Goal: Task Accomplishment & Management: Use online tool/utility

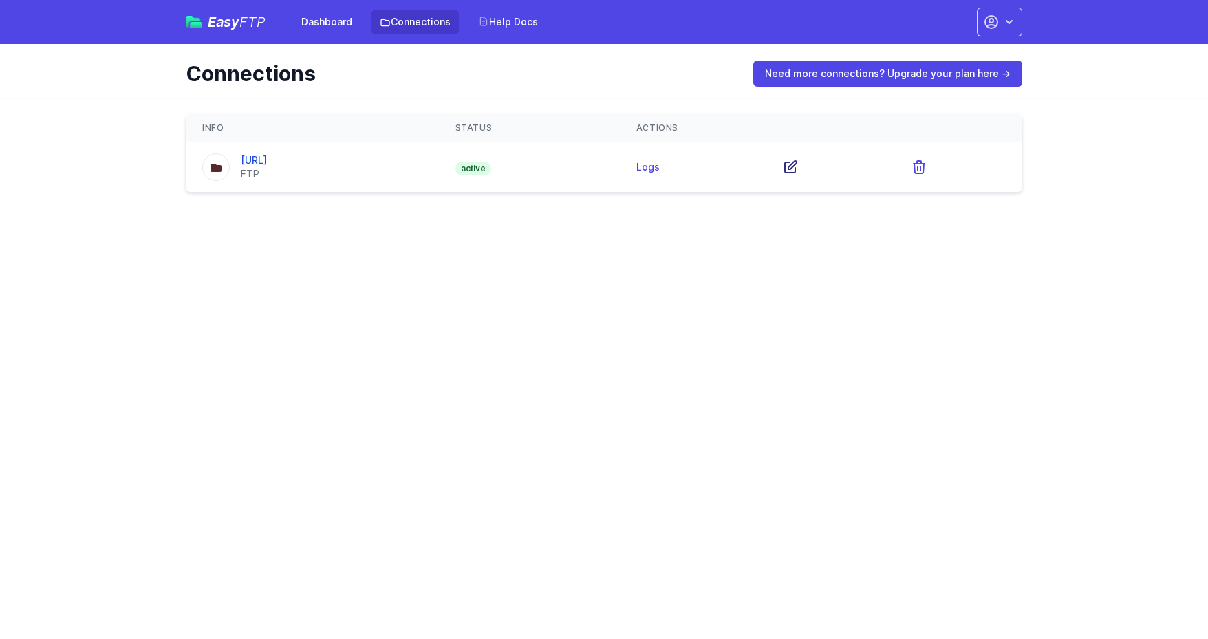
click at [799, 164] on icon at bounding box center [790, 167] width 17 height 17
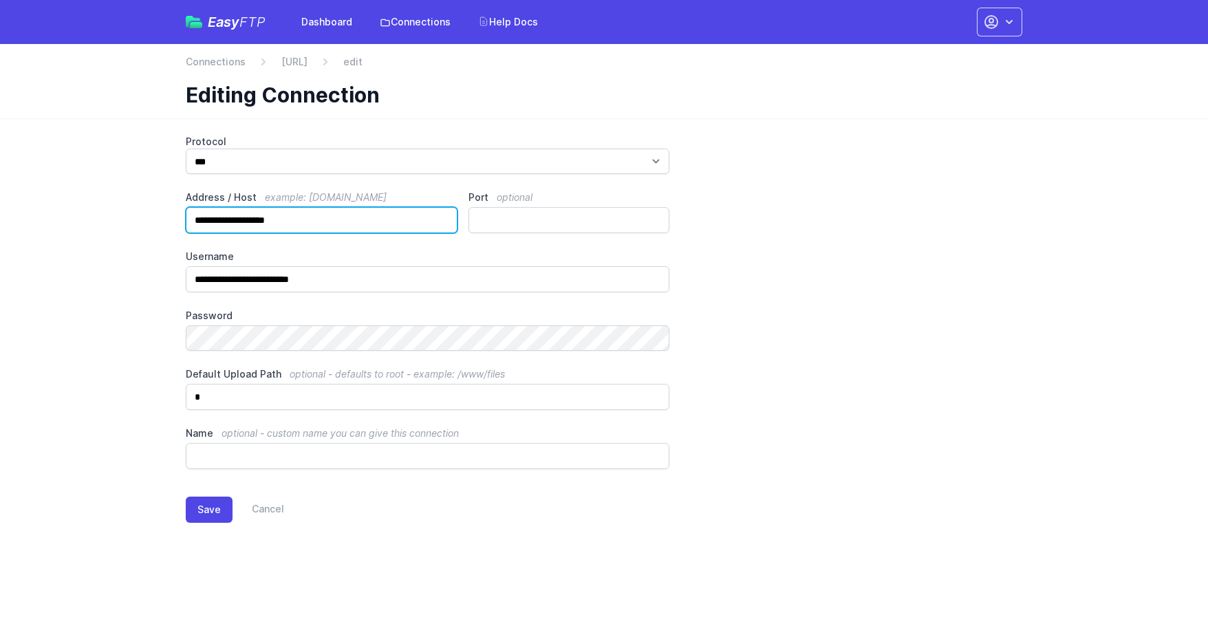
click at [383, 211] on input "**********" at bounding box center [322, 220] width 272 height 26
click at [232, 20] on span "Easy FTP" at bounding box center [237, 22] width 58 height 14
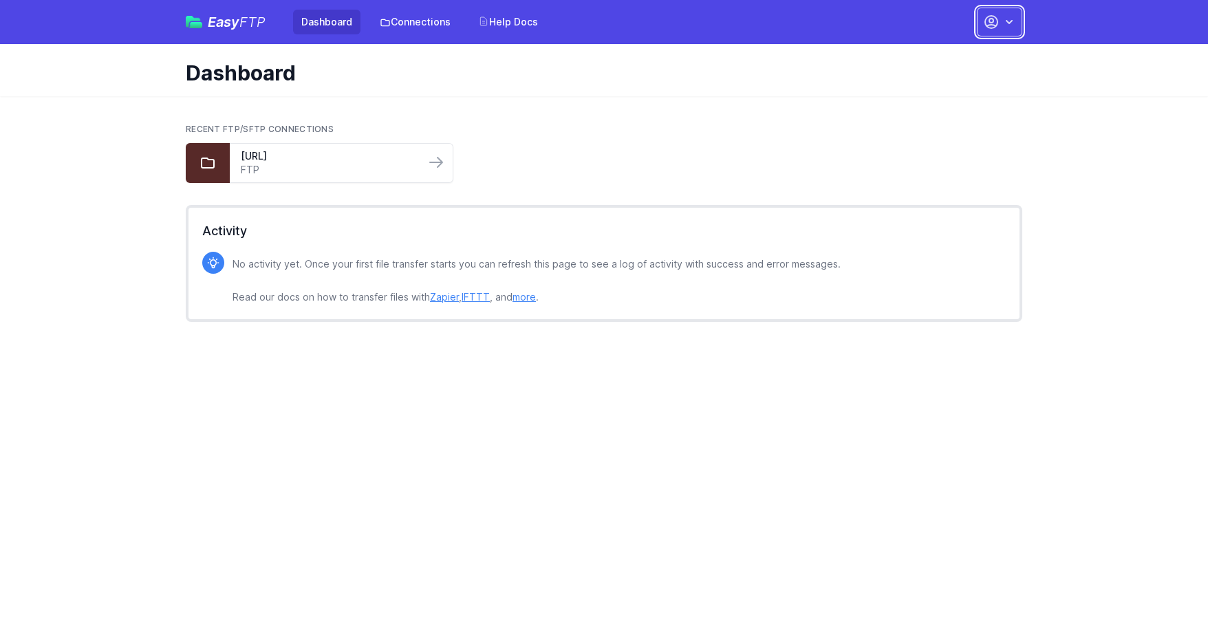
click at [1003, 30] on button "button" at bounding box center [999, 22] width 45 height 29
click at [975, 52] on link "Account Settings" at bounding box center [956, 57] width 132 height 25
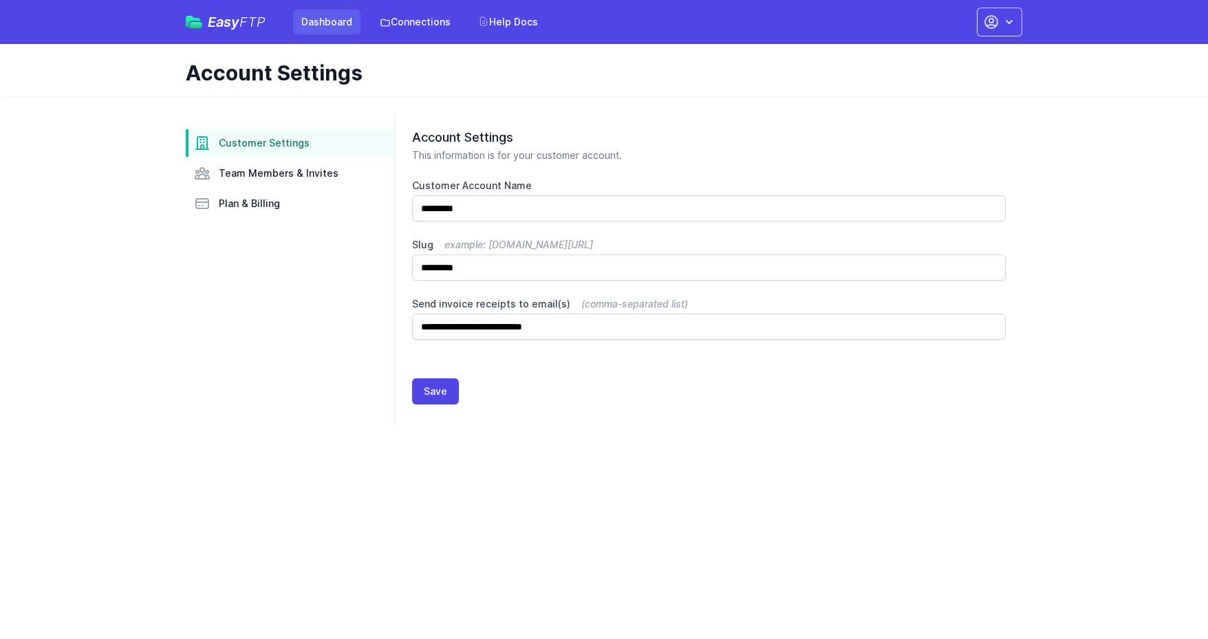
click at [312, 25] on link "Dashboard" at bounding box center [326, 22] width 67 height 25
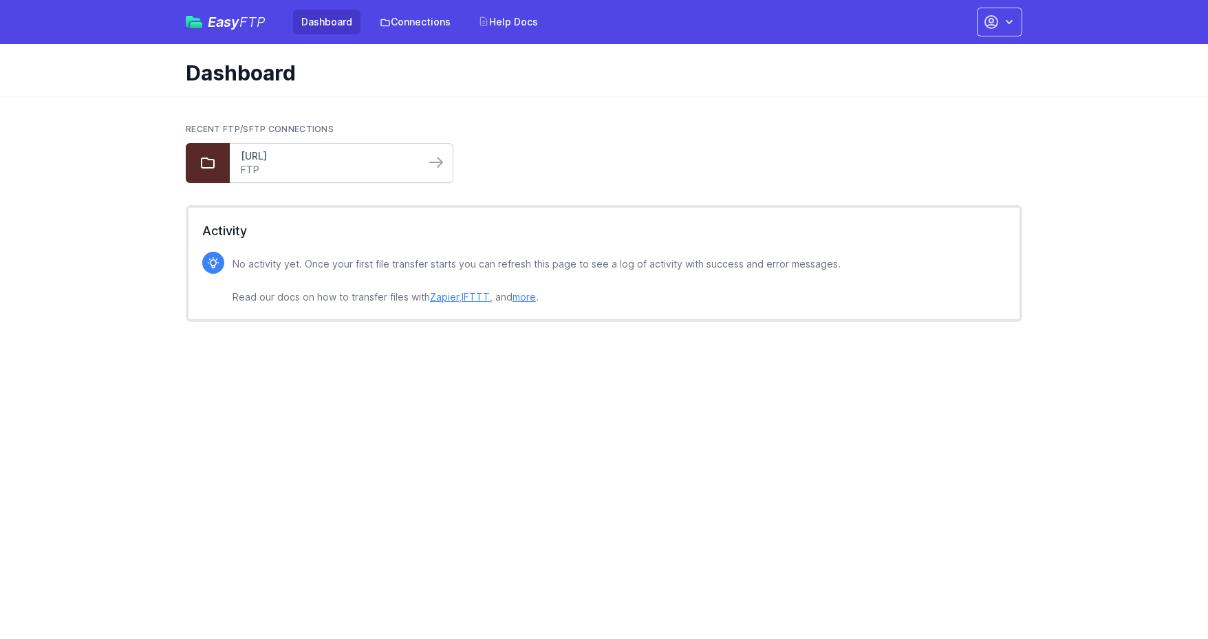
click at [351, 158] on link "[URL]" at bounding box center [327, 156] width 173 height 14
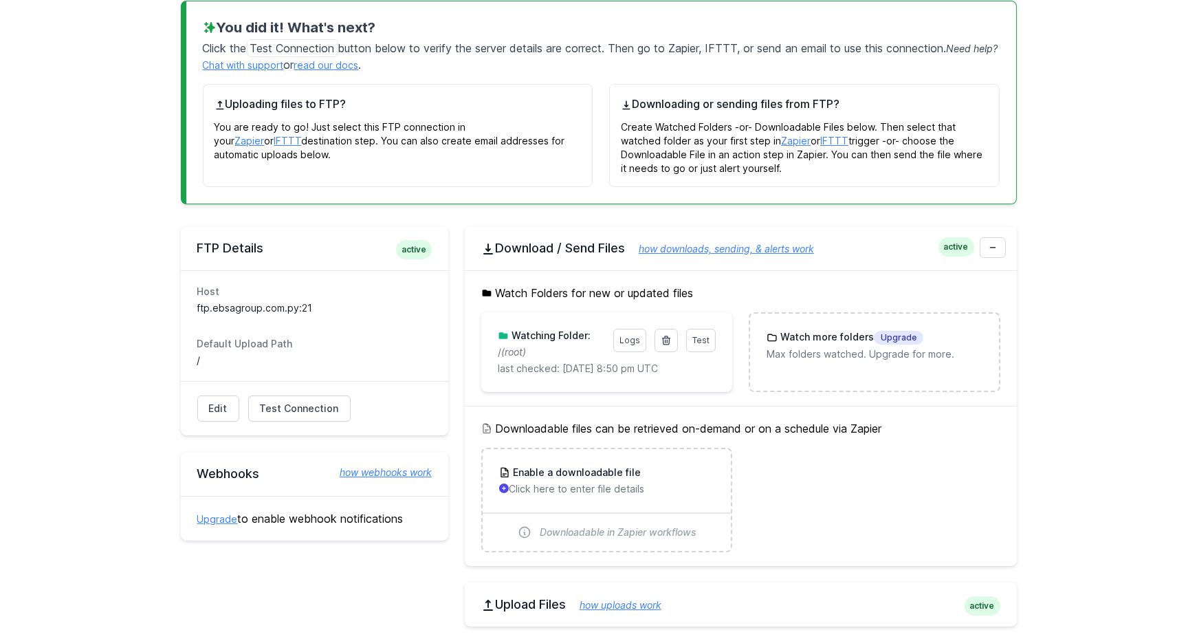
scroll to position [138, 0]
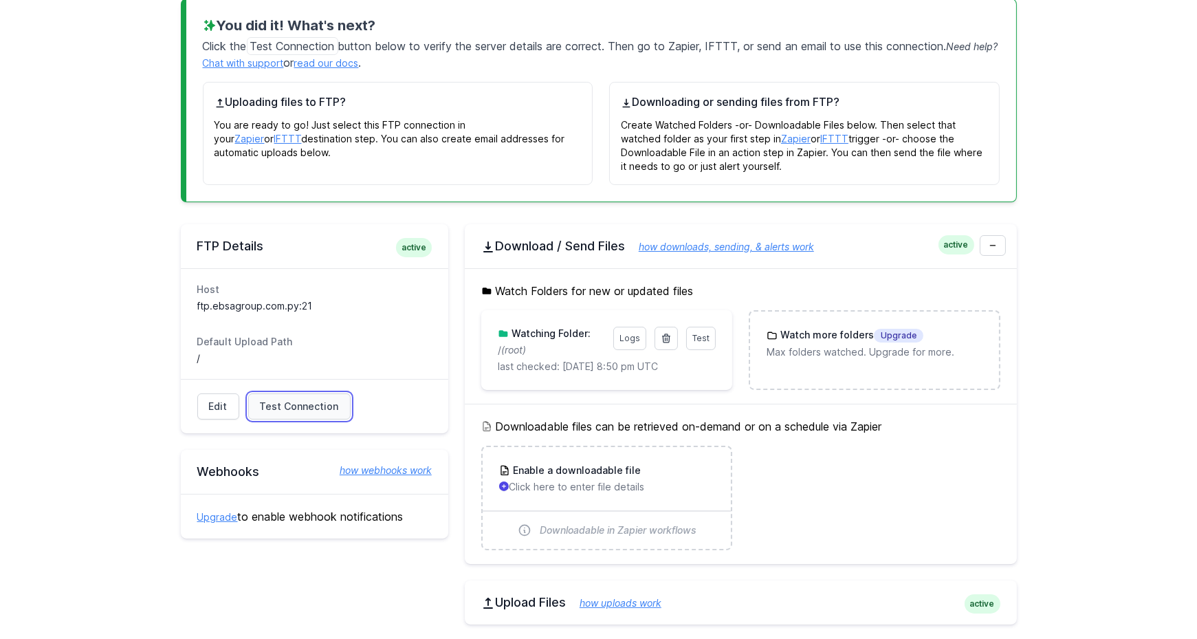
click at [298, 412] on link "Test Connection" at bounding box center [299, 406] width 102 height 26
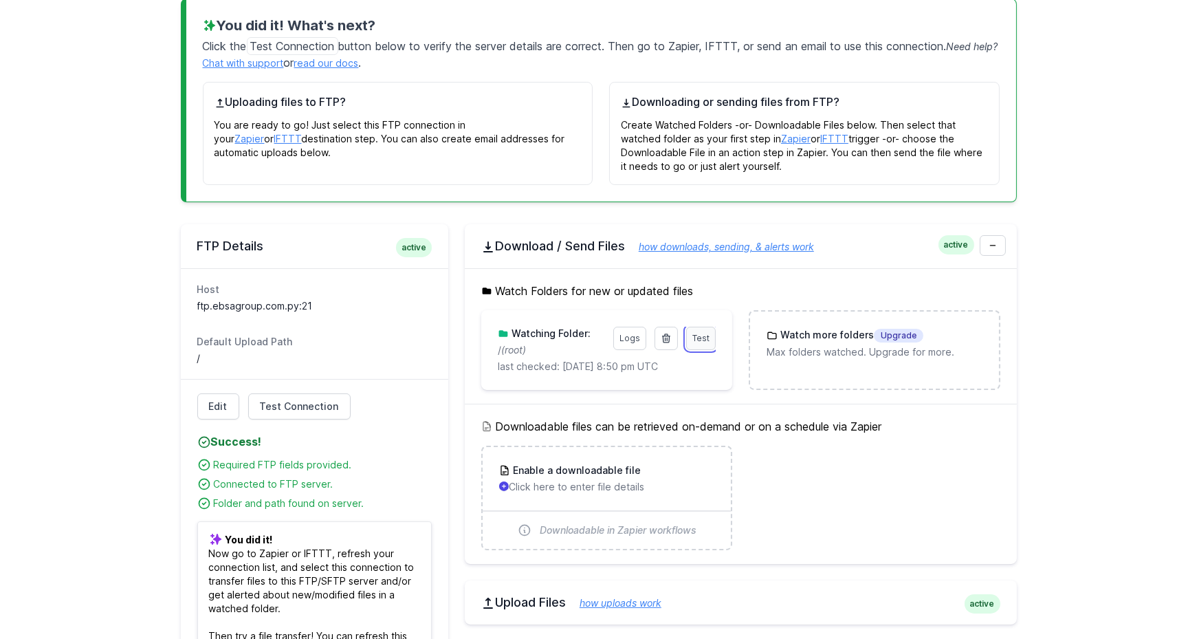
click at [705, 338] on span "Test" at bounding box center [701, 338] width 17 height 10
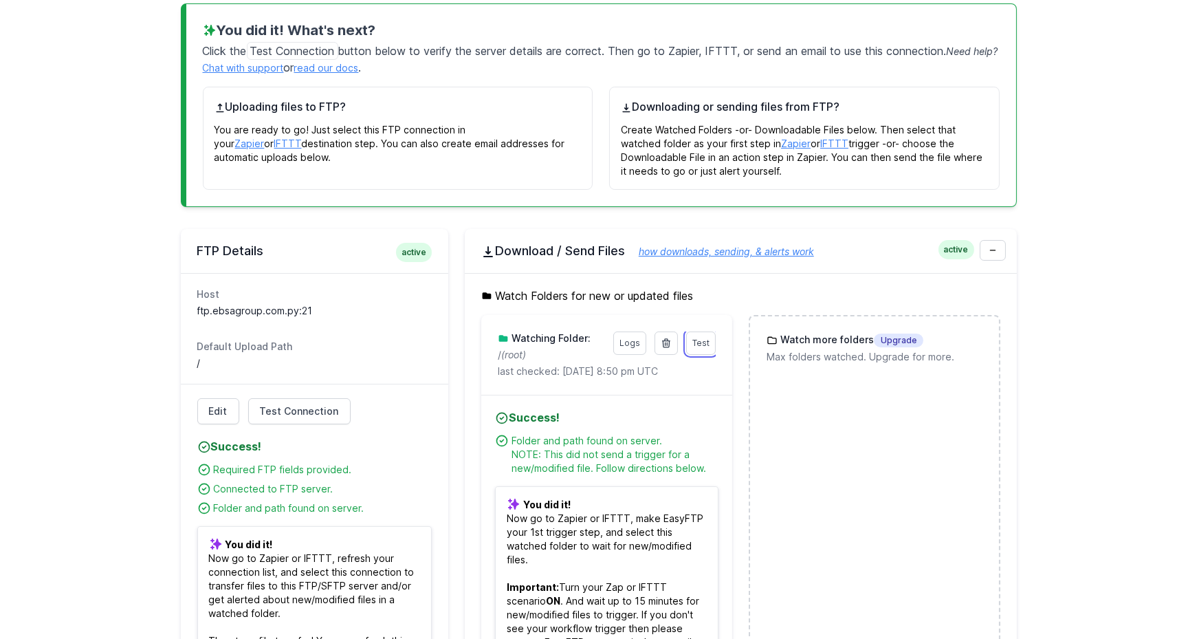
scroll to position [0, 0]
